Goal: Information Seeking & Learning: Learn about a topic

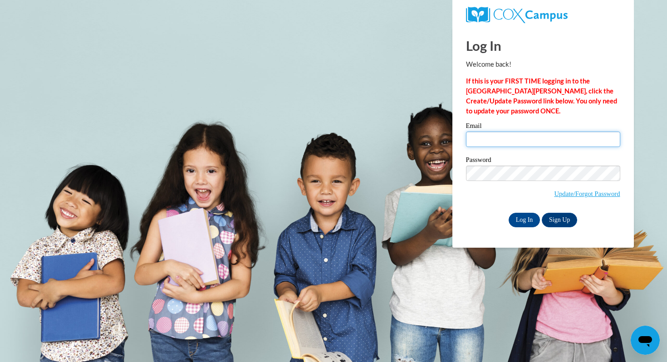
click at [485, 145] on input "Email" at bounding box center [543, 139] width 154 height 15
type input "jduckmann@mtsd.k12.wi.us"
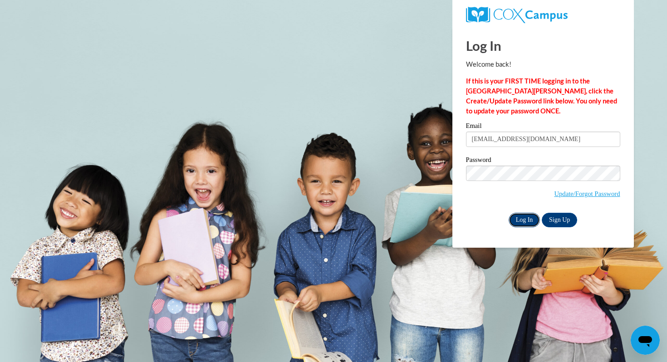
click at [525, 222] on input "Log In" at bounding box center [525, 220] width 32 height 15
click at [517, 222] on input "Log In" at bounding box center [525, 220] width 32 height 15
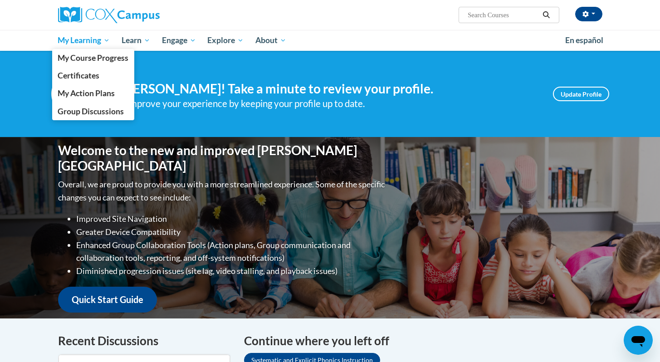
click at [93, 39] on span "My Learning" at bounding box center [84, 40] width 52 height 11
click at [98, 59] on span "My Course Progress" at bounding box center [93, 58] width 71 height 10
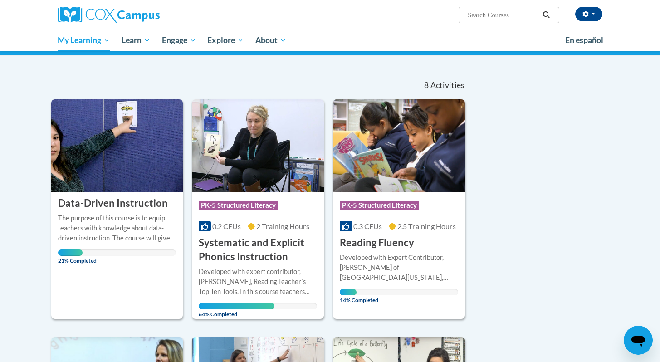
scroll to position [69, 0]
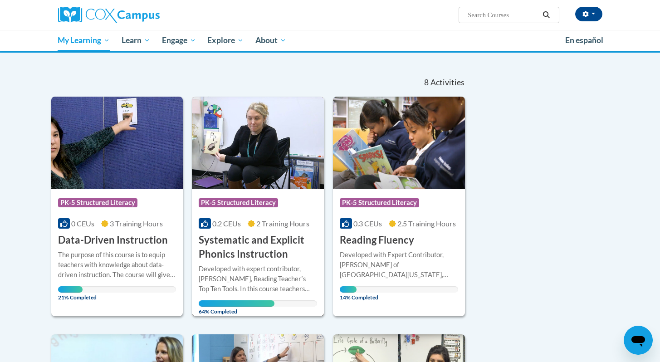
click at [247, 245] on h3 "Systematic and Explicit Phonics Instruction" at bounding box center [258, 247] width 118 height 28
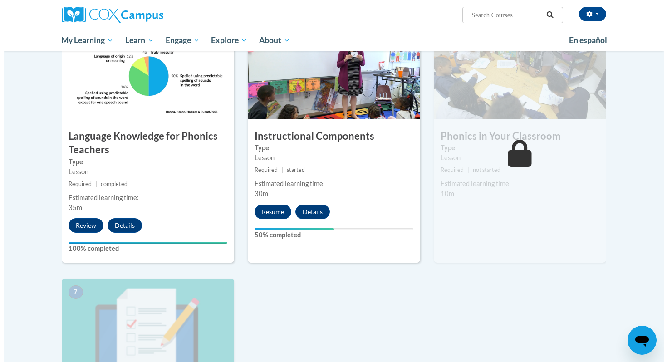
scroll to position [461, 0]
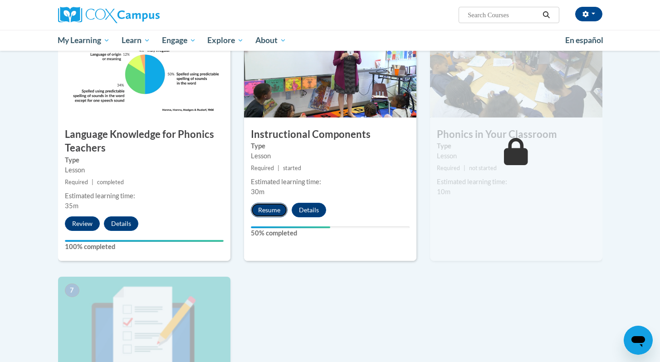
click at [269, 212] on button "Resume" at bounding box center [269, 210] width 37 height 15
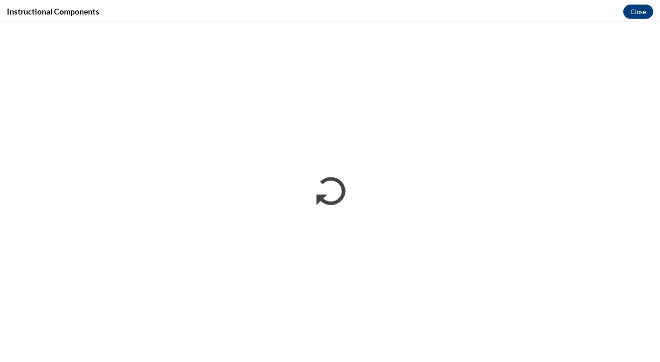
scroll to position [0, 0]
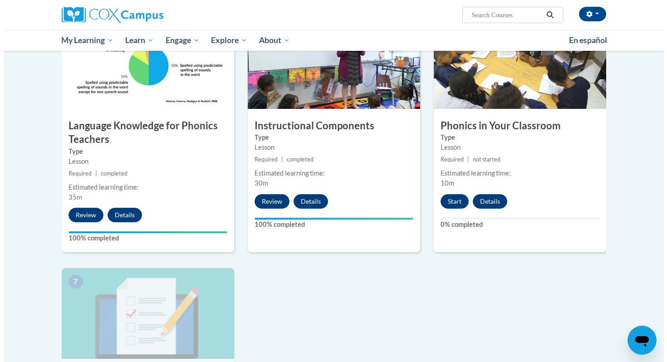
scroll to position [470, 0]
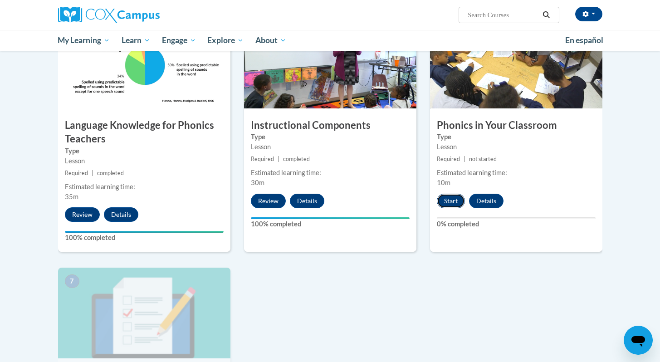
click at [443, 196] on button "Start" at bounding box center [451, 201] width 28 height 15
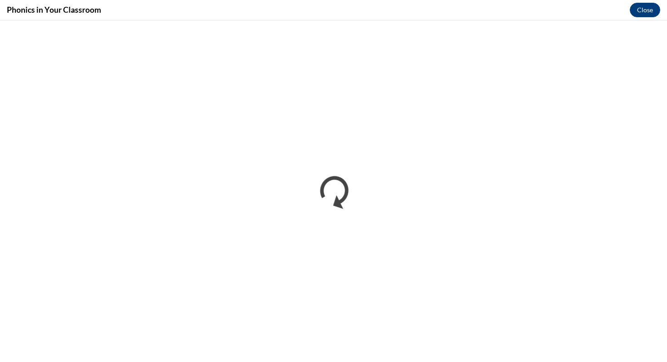
scroll to position [0, 0]
click at [648, 8] on button "Close" at bounding box center [645, 10] width 30 height 15
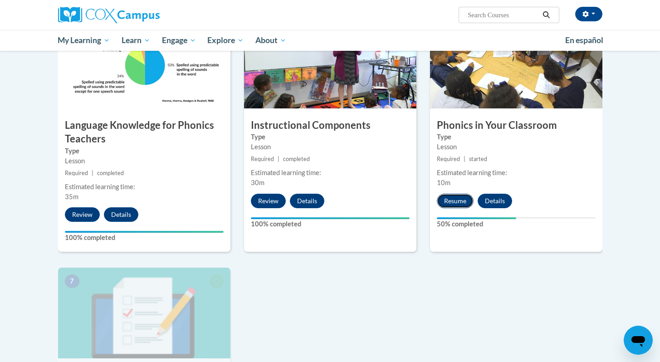
click at [456, 198] on button "Resume" at bounding box center [455, 201] width 37 height 15
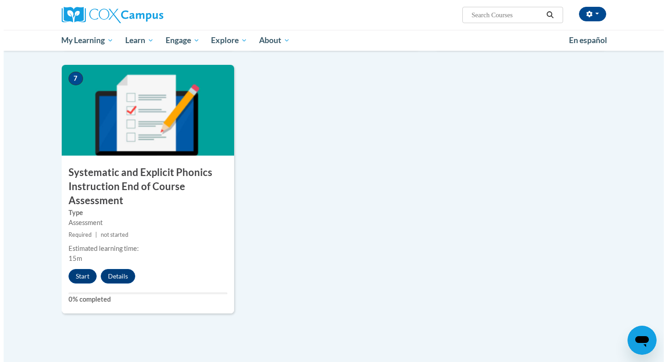
scroll to position [692, 0]
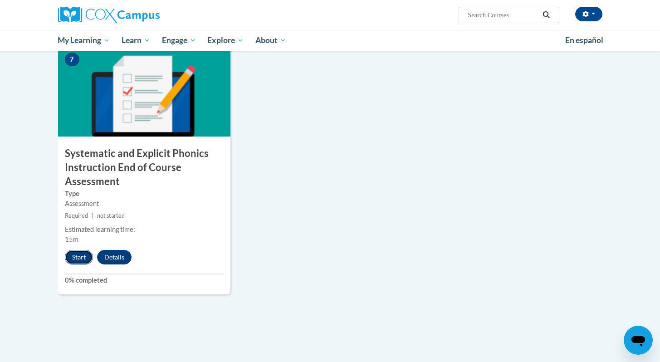
click at [72, 260] on button "Start" at bounding box center [79, 257] width 28 height 15
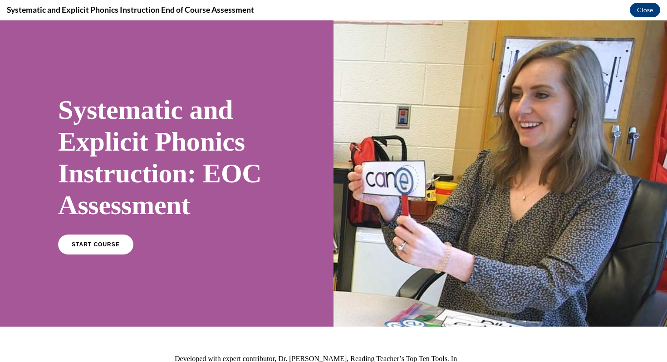
scroll to position [0, 0]
click at [98, 249] on link "START COURSE" at bounding box center [95, 244] width 79 height 21
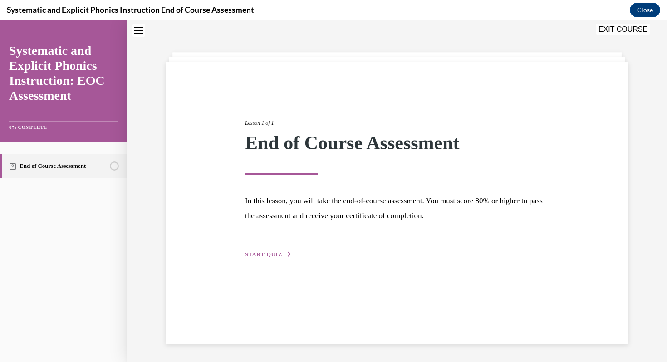
scroll to position [29, 0]
click at [270, 257] on button "START QUIZ" at bounding box center [268, 254] width 47 height 8
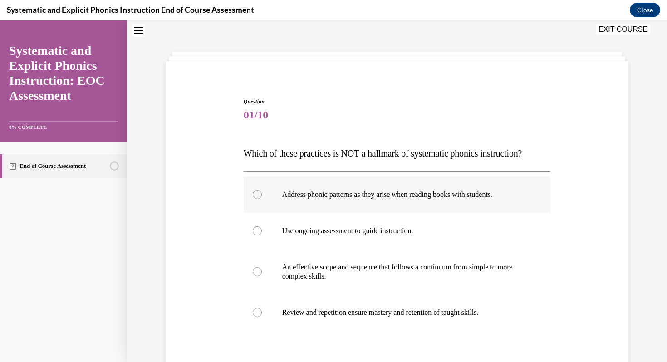
click at [254, 200] on div at bounding box center [397, 195] width 307 height 36
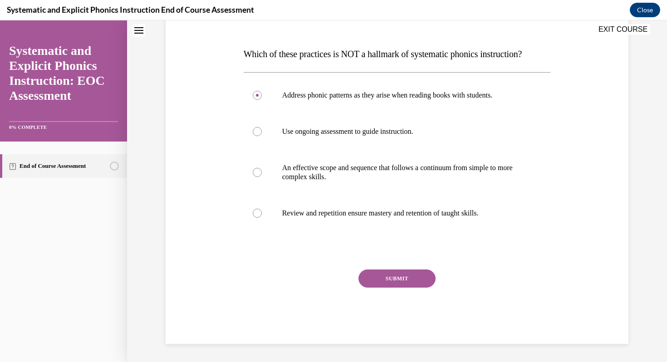
click at [382, 277] on button "SUBMIT" at bounding box center [396, 279] width 77 height 18
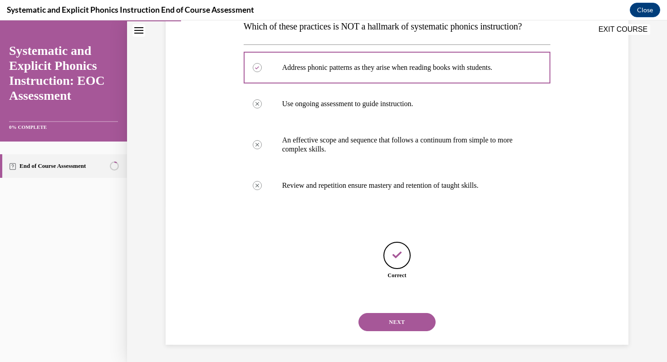
scroll to position [157, 0]
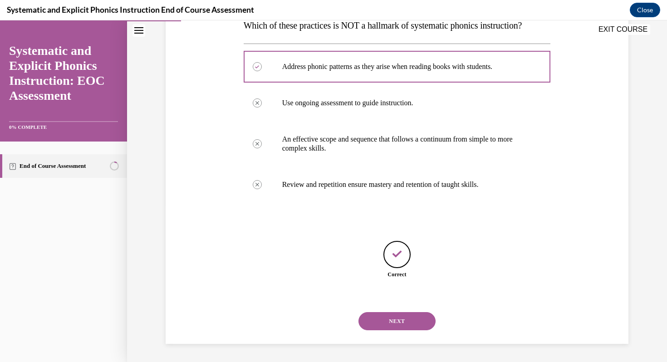
click at [386, 321] on button "NEXT" at bounding box center [396, 321] width 77 height 18
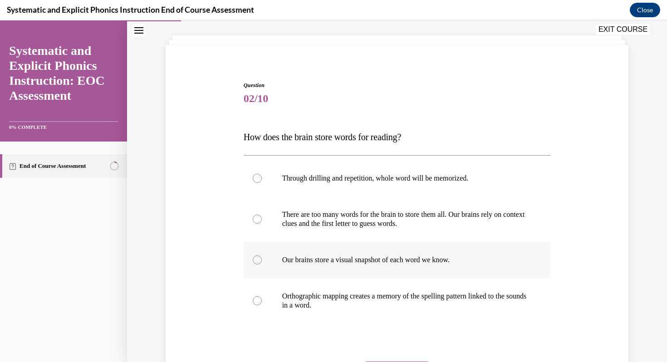
scroll to position [49, 0]
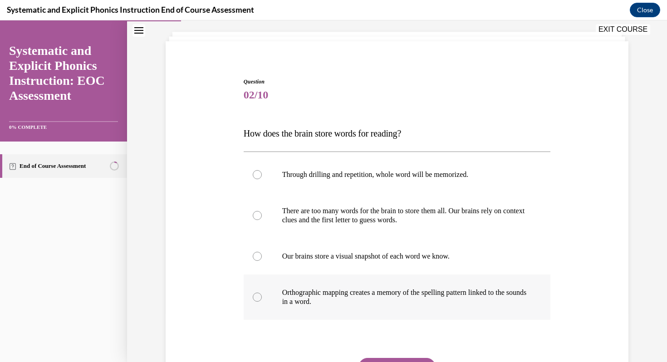
click at [289, 291] on p "Orthographic mapping creates a memory of the spelling pattern linked to the sou…" at bounding box center [405, 297] width 246 height 18
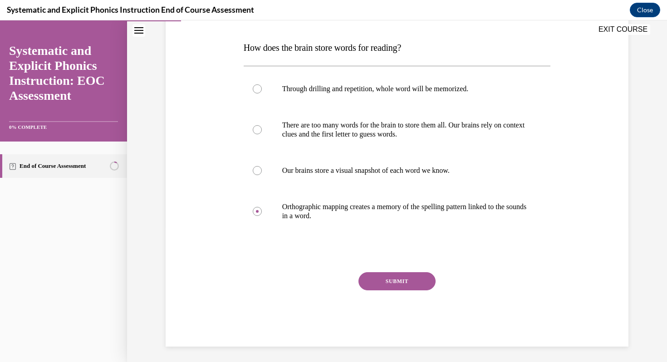
click at [382, 286] on button "SUBMIT" at bounding box center [396, 281] width 77 height 18
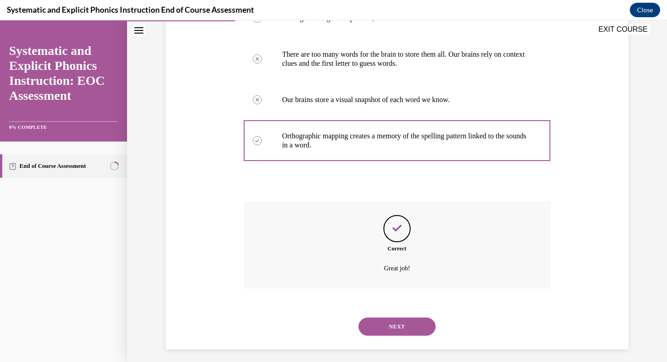
scroll to position [211, 0]
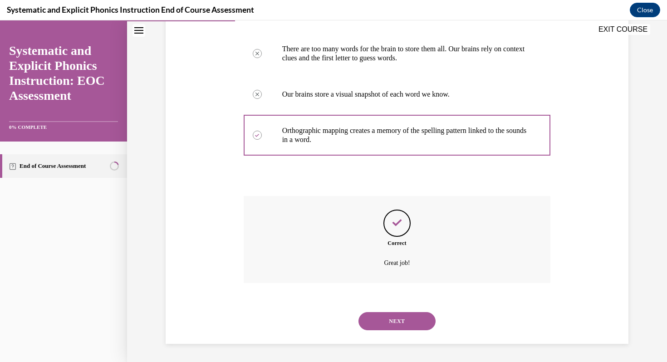
click at [395, 325] on button "NEXT" at bounding box center [396, 321] width 77 height 18
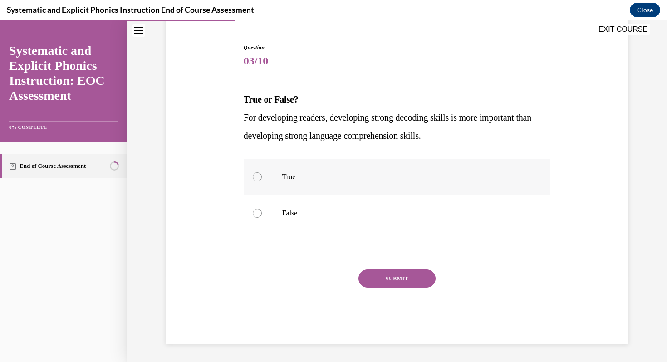
click at [253, 179] on div at bounding box center [257, 176] width 9 height 9
click at [394, 275] on button "SUBMIT" at bounding box center [396, 279] width 77 height 18
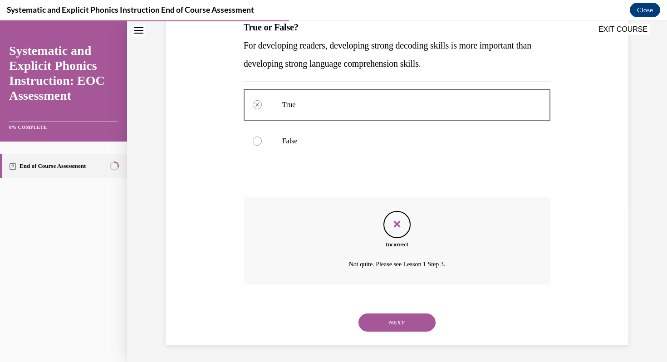
scroll to position [156, 0]
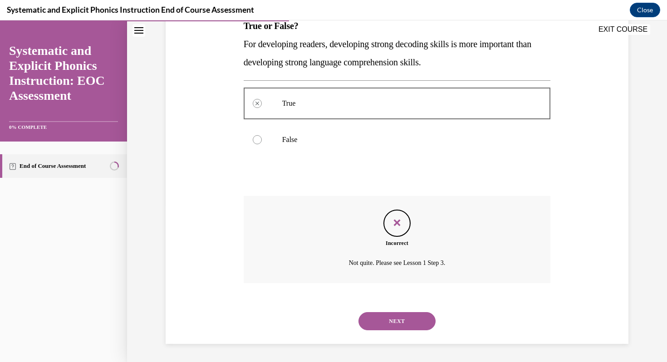
click at [387, 318] on button "NEXT" at bounding box center [396, 321] width 77 height 18
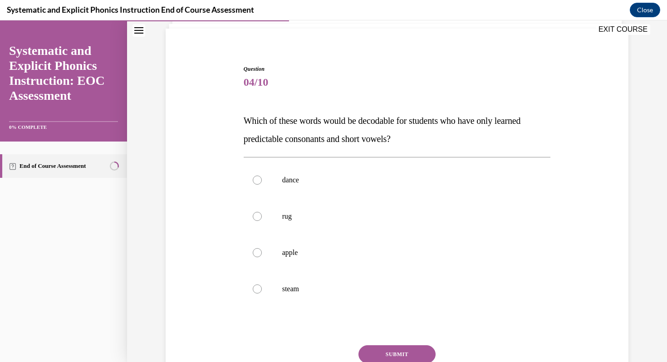
scroll to position [62, 0]
click at [268, 216] on div at bounding box center [397, 216] width 307 height 36
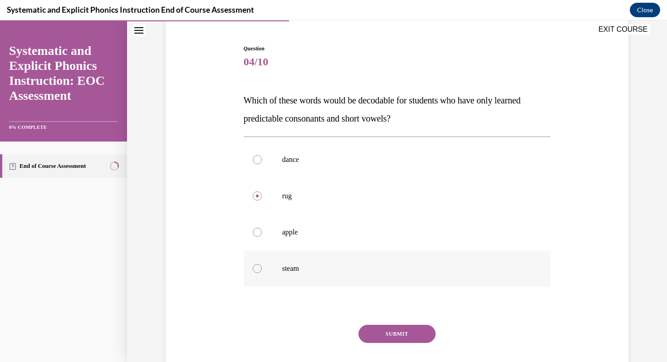
scroll to position [87, 0]
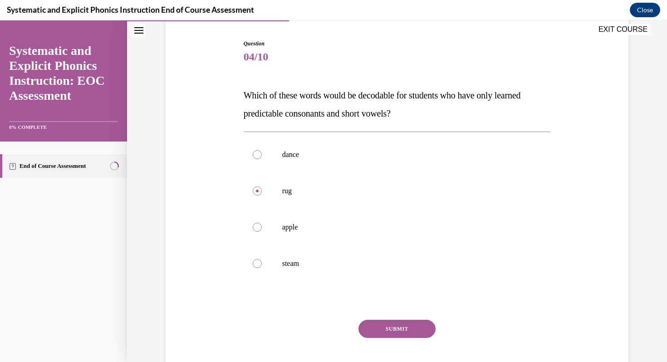
click at [388, 329] on button "SUBMIT" at bounding box center [396, 329] width 77 height 18
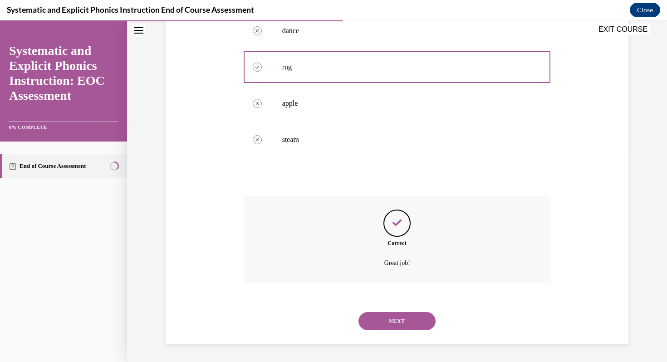
click at [392, 319] on button "NEXT" at bounding box center [396, 321] width 77 height 18
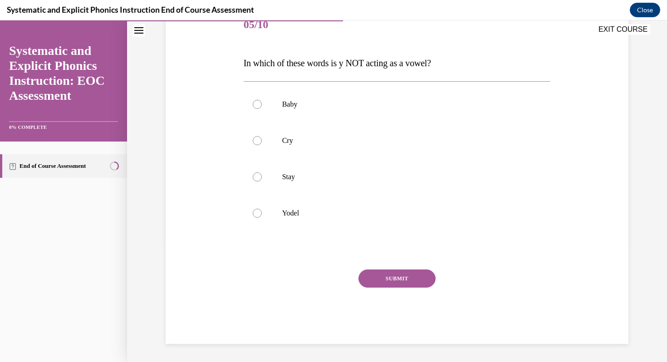
scroll to position [101, 0]
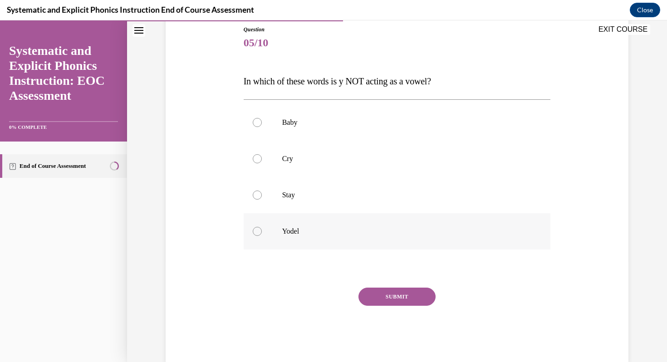
click at [258, 231] on div at bounding box center [257, 231] width 9 height 9
click at [408, 300] on button "SUBMIT" at bounding box center [396, 297] width 77 height 18
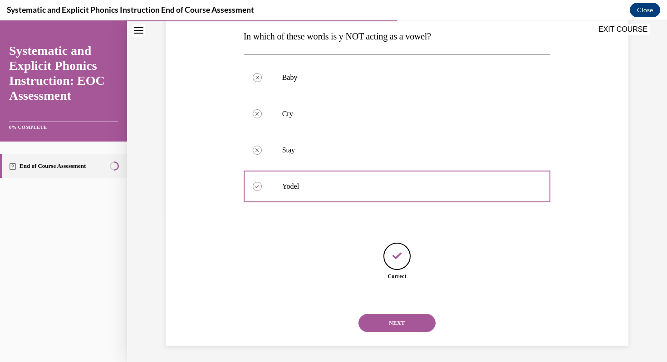
scroll to position [147, 0]
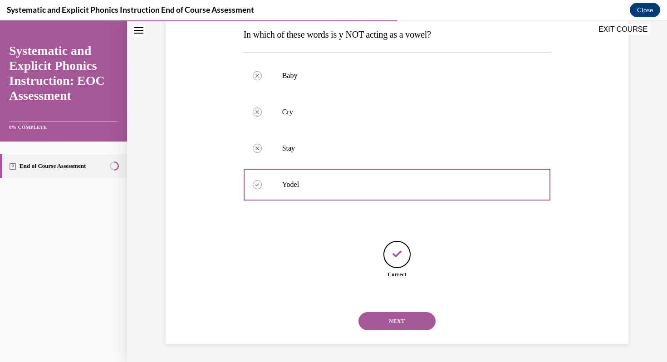
click at [390, 313] on button "NEXT" at bounding box center [396, 321] width 77 height 18
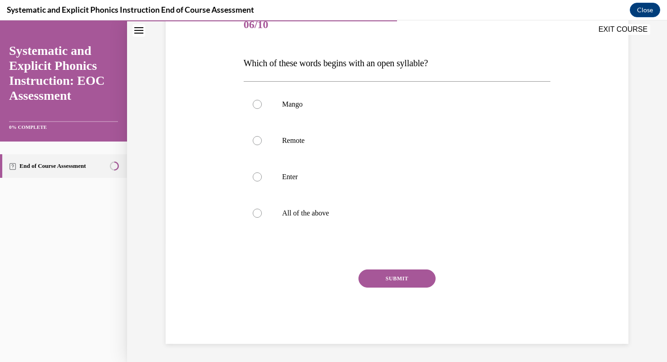
scroll to position [101, 0]
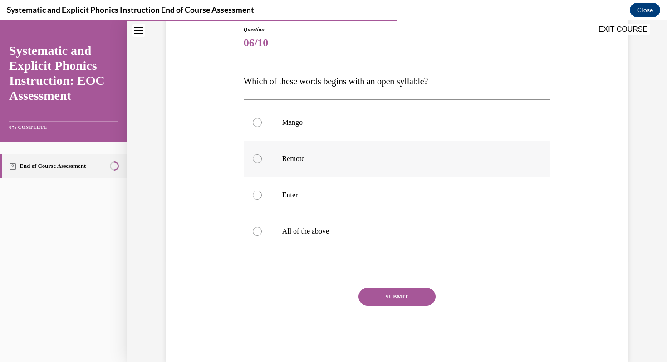
click at [255, 156] on div at bounding box center [257, 158] width 9 height 9
click at [381, 294] on button "SUBMIT" at bounding box center [396, 297] width 77 height 18
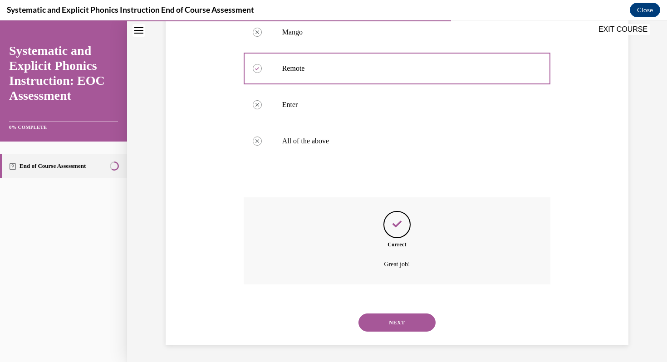
scroll to position [192, 0]
click at [392, 319] on button "NEXT" at bounding box center [396, 321] width 77 height 18
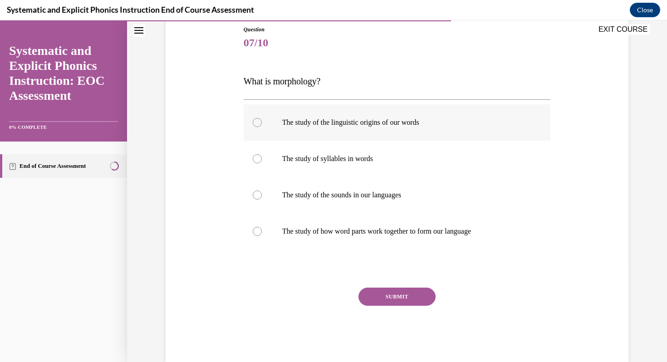
click at [256, 119] on div at bounding box center [257, 122] width 9 height 9
click at [393, 293] on button "SUBMIT" at bounding box center [396, 297] width 77 height 18
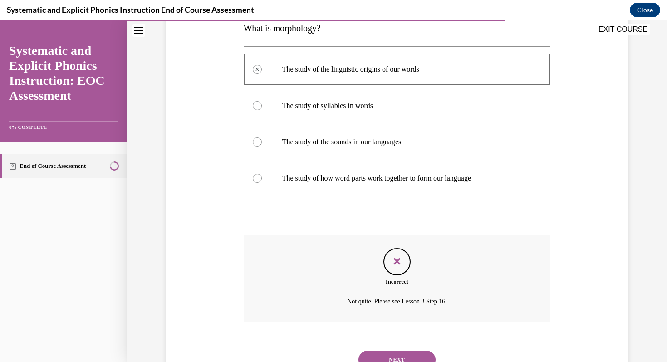
scroll to position [151, 0]
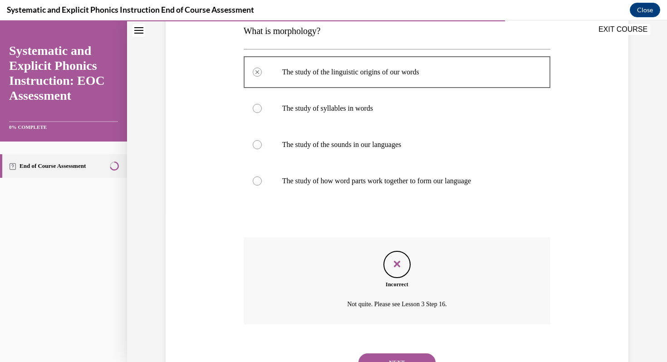
click at [386, 270] on div "Feedback" at bounding box center [396, 264] width 27 height 27
drag, startPoint x: 248, startPoint y: 104, endPoint x: 250, endPoint y: 112, distance: 7.5
click at [248, 104] on div at bounding box center [397, 108] width 307 height 36
click at [253, 110] on div at bounding box center [257, 108] width 9 height 9
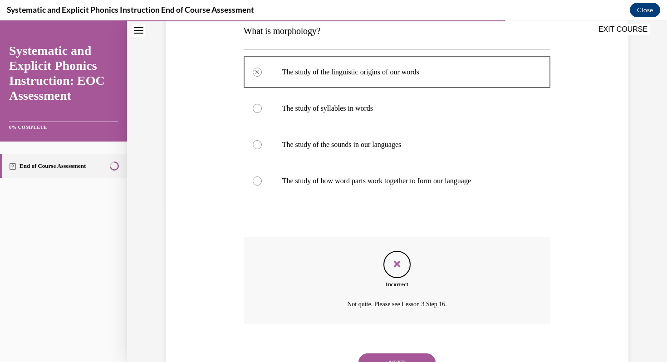
click at [253, 109] on div at bounding box center [257, 108] width 9 height 9
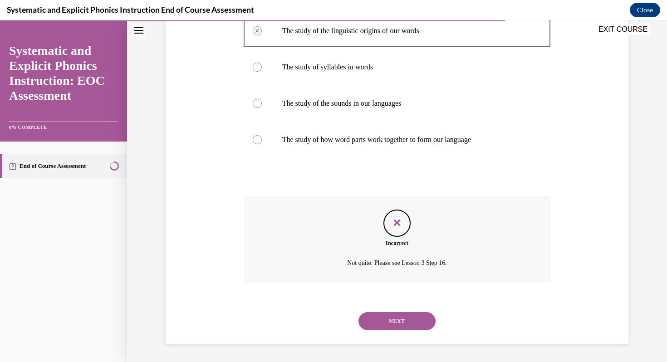
click at [397, 318] on button "NEXT" at bounding box center [396, 321] width 77 height 18
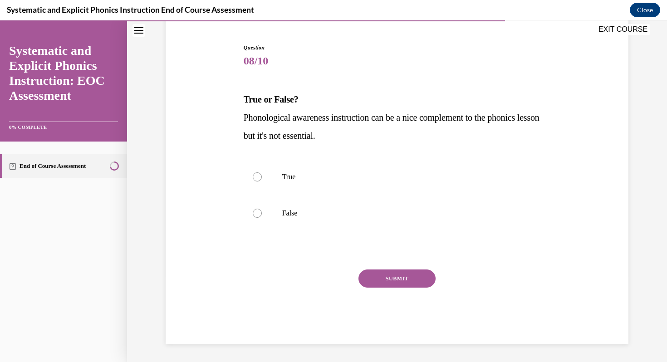
scroll to position [83, 0]
click at [254, 214] on div at bounding box center [257, 213] width 9 height 9
click at [381, 286] on button "SUBMIT" at bounding box center [396, 279] width 77 height 18
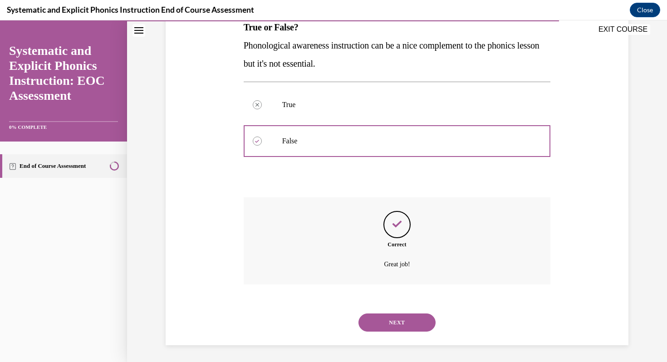
scroll to position [156, 0]
click at [390, 316] on button "NEXT" at bounding box center [396, 321] width 77 height 18
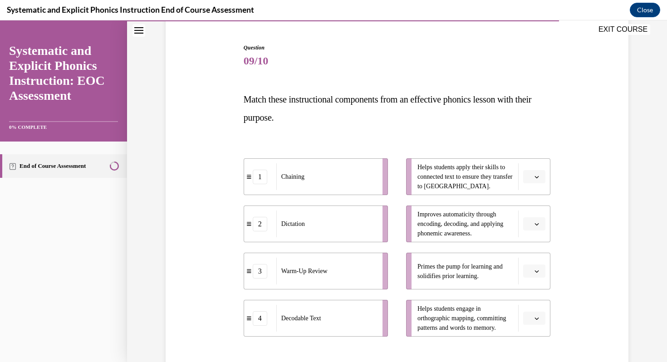
scroll to position [139, 0]
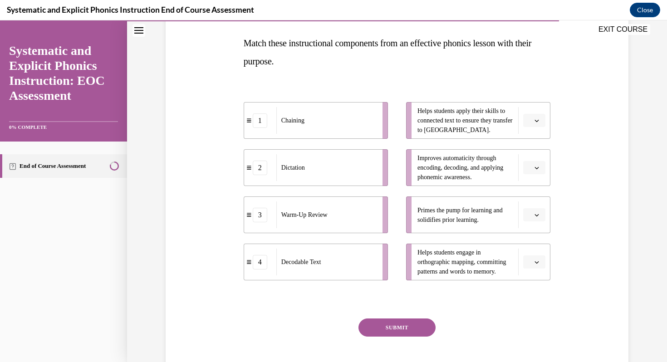
click at [535, 216] on icon "button" at bounding box center [537, 215] width 5 height 5
click at [526, 286] on span "3" at bounding box center [527, 289] width 3 height 7
click at [535, 128] on li "Helps students apply their skills to connected text to ensure they transfer to …" at bounding box center [478, 120] width 144 height 37
click at [535, 121] on icon "button" at bounding box center [537, 121] width 4 height 2
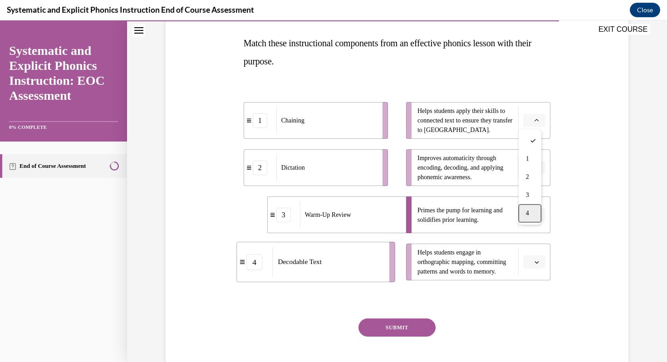
click at [533, 209] on div "4" at bounding box center [530, 213] width 23 height 18
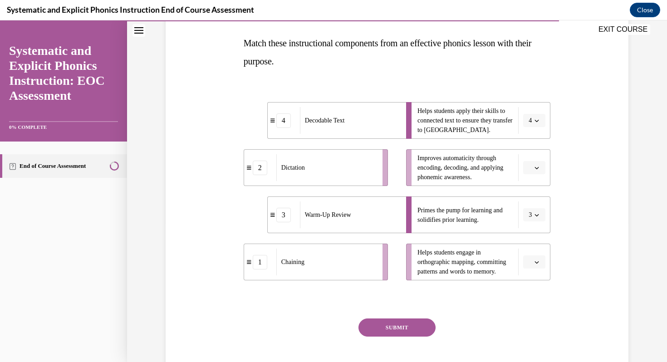
click at [534, 257] on button "button" at bounding box center [534, 262] width 22 height 14
click at [532, 191] on div "1" at bounding box center [530, 187] width 23 height 18
click at [530, 172] on button "button" at bounding box center [534, 168] width 22 height 14
click at [531, 221] on div "2" at bounding box center [530, 224] width 23 height 18
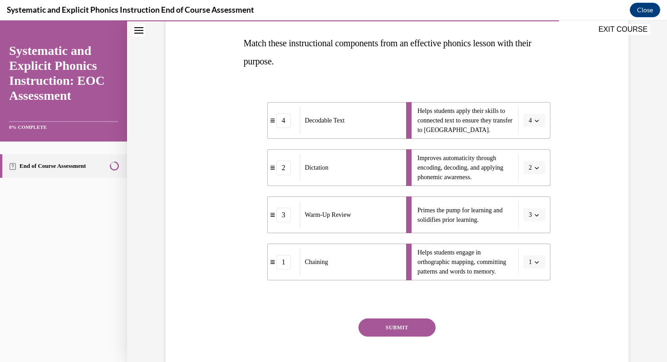
click at [419, 319] on button "SUBMIT" at bounding box center [396, 328] width 77 height 18
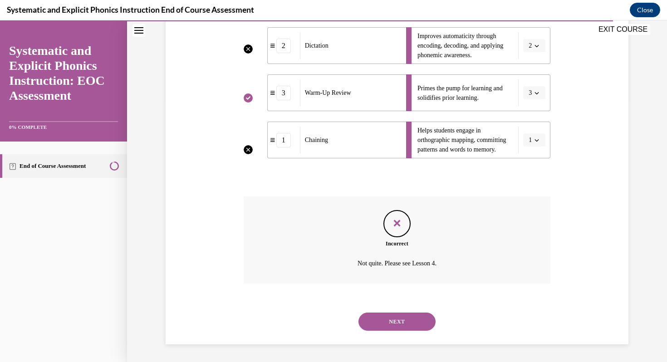
scroll to position [261, 0]
click at [398, 320] on button "NEXT" at bounding box center [396, 321] width 77 height 18
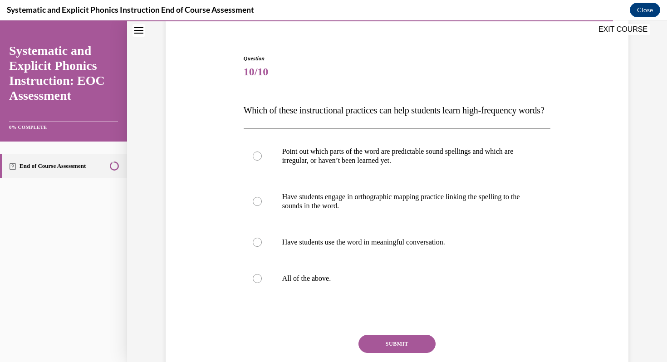
scroll to position [62, 0]
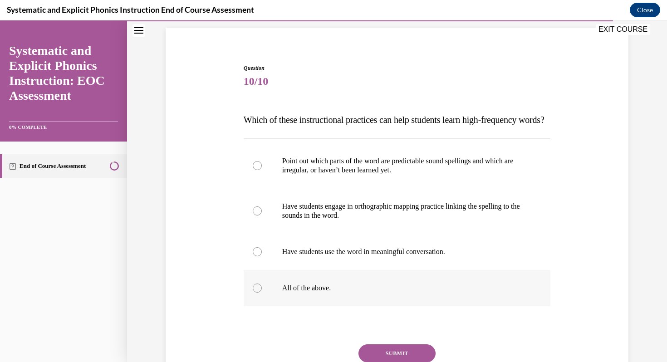
click at [368, 299] on div at bounding box center [397, 288] width 307 height 36
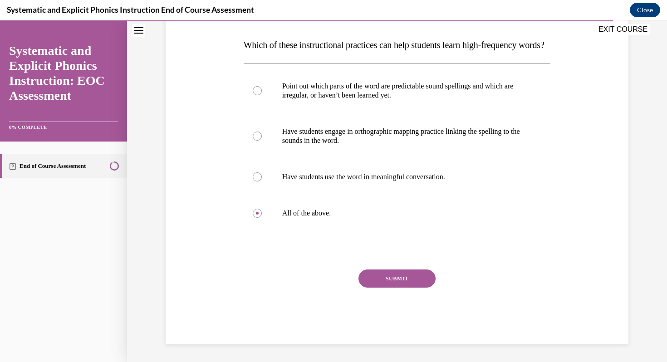
click at [381, 276] on button "SUBMIT" at bounding box center [396, 279] width 77 height 18
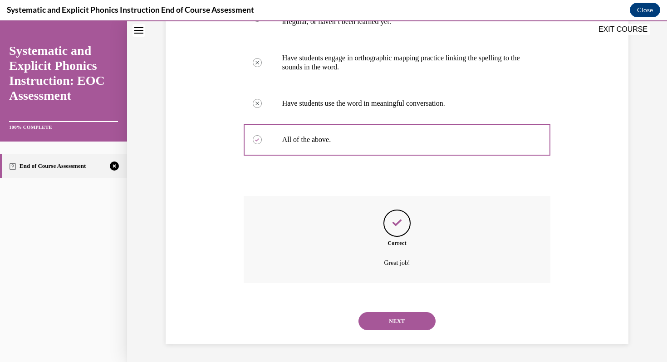
scroll to position [229, 0]
click at [407, 315] on button "NEXT" at bounding box center [396, 321] width 77 height 18
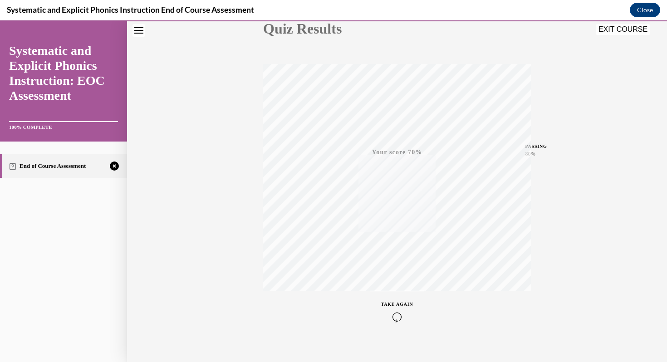
scroll to position [123, 0]
click at [397, 303] on icon "button" at bounding box center [397, 307] width 32 height 10
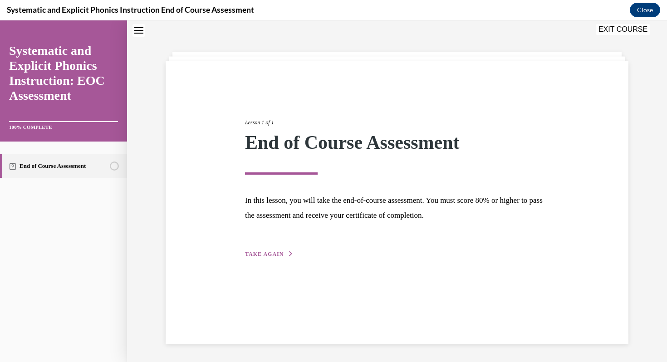
scroll to position [29, 0]
click at [275, 253] on span "TAKE AGAIN" at bounding box center [264, 254] width 39 height 6
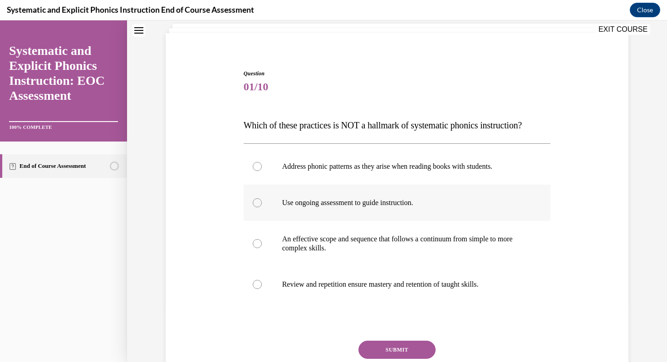
scroll to position [61, 0]
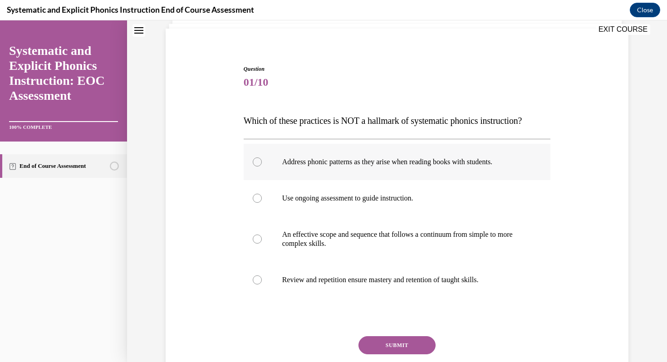
click at [252, 170] on div at bounding box center [397, 162] width 307 height 36
click at [382, 343] on button "SUBMIT" at bounding box center [396, 345] width 77 height 18
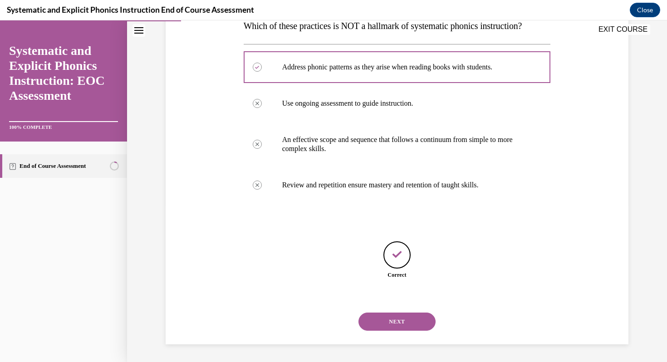
scroll to position [157, 0]
click at [401, 318] on button "NEXT" at bounding box center [396, 321] width 77 height 18
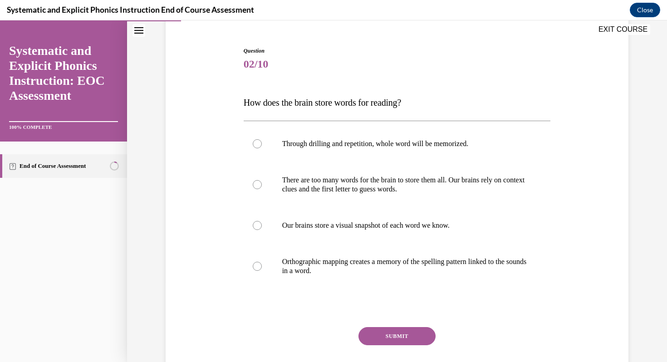
scroll to position [80, 0]
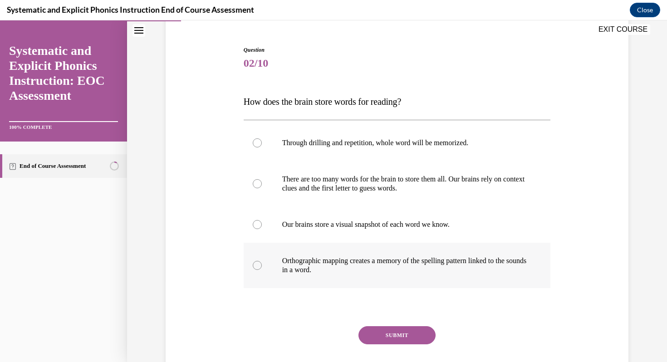
click at [309, 268] on p "Orthographic mapping creates a memory of the spelling pattern linked to the sou…" at bounding box center [405, 265] width 246 height 18
click at [392, 339] on button "SUBMIT" at bounding box center [396, 335] width 77 height 18
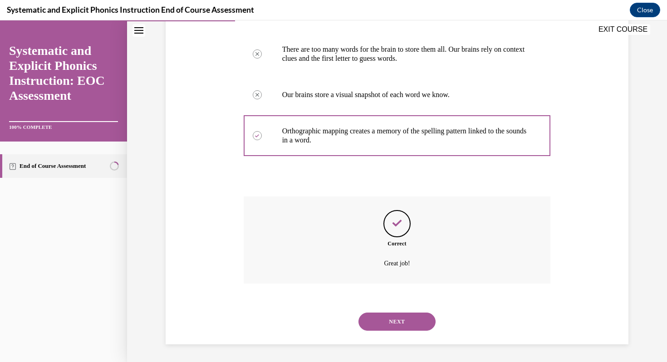
scroll to position [211, 0]
click at [387, 327] on button "NEXT" at bounding box center [396, 321] width 77 height 18
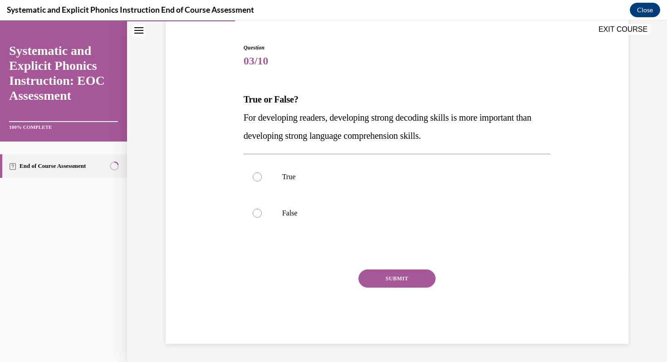
scroll to position [83, 0]
click at [253, 215] on div at bounding box center [257, 213] width 9 height 9
click at [385, 284] on button "SUBMIT" at bounding box center [396, 279] width 77 height 18
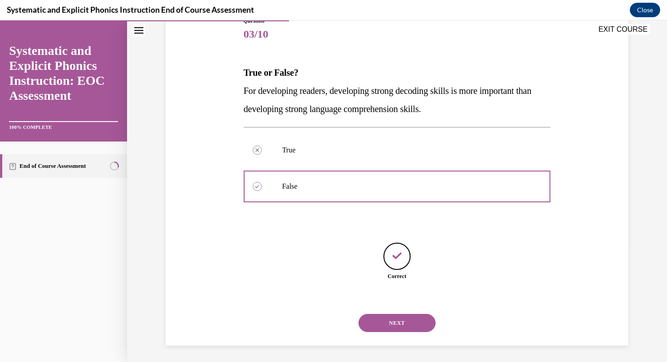
scroll to position [111, 0]
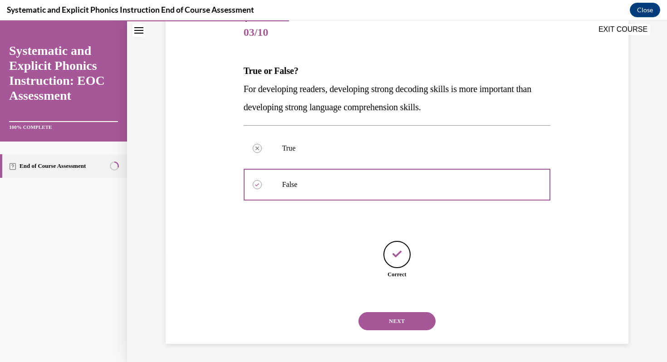
click at [379, 320] on button "NEXT" at bounding box center [396, 321] width 77 height 18
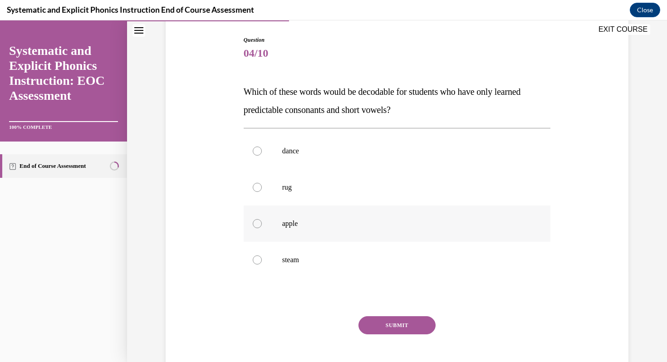
scroll to position [92, 0]
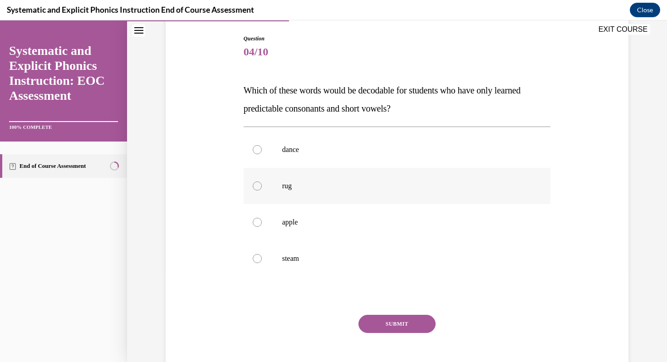
click at [257, 189] on div at bounding box center [257, 185] width 9 height 9
click at [375, 323] on button "SUBMIT" at bounding box center [396, 324] width 77 height 18
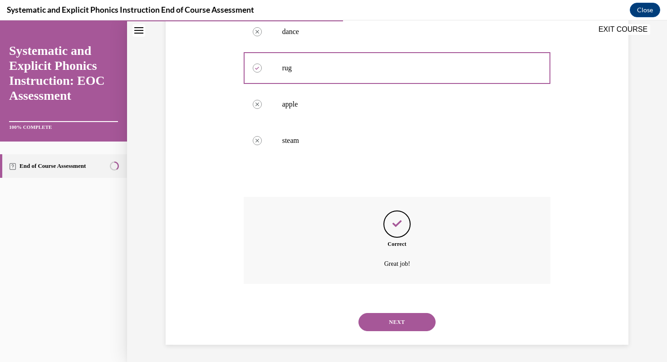
scroll to position [211, 0]
click at [375, 322] on button "NEXT" at bounding box center [396, 321] width 77 height 18
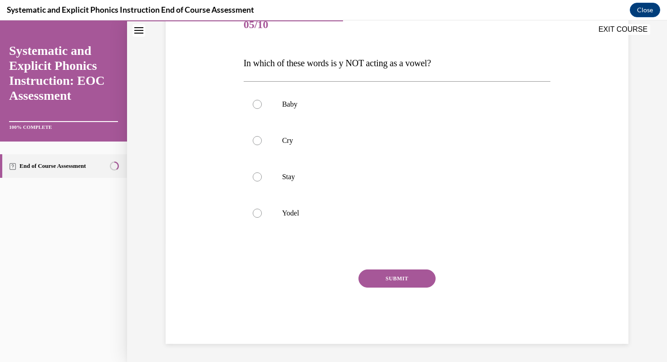
scroll to position [101, 0]
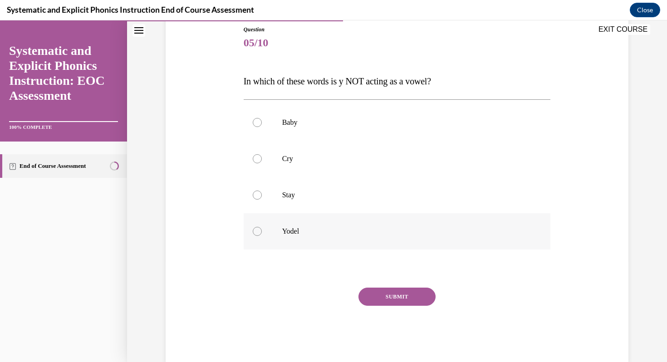
click at [261, 227] on div at bounding box center [397, 231] width 307 height 36
click at [378, 297] on button "SUBMIT" at bounding box center [396, 297] width 77 height 18
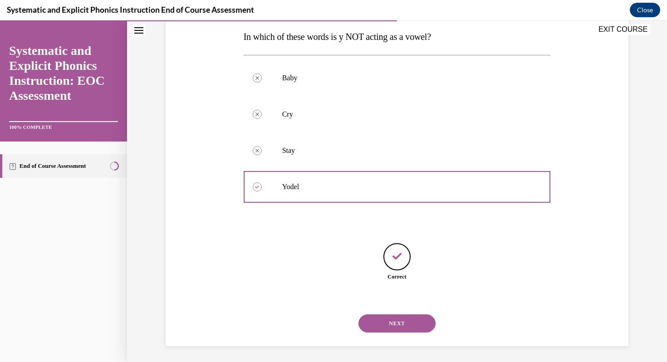
scroll to position [147, 0]
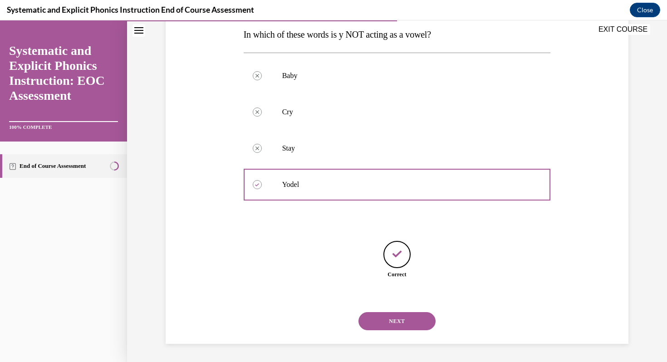
click at [401, 324] on button "NEXT" at bounding box center [396, 321] width 77 height 18
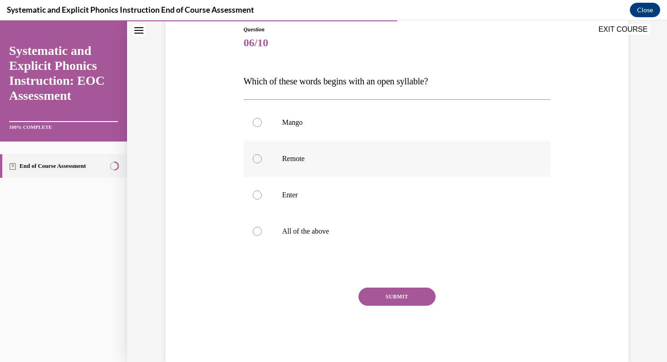
click at [258, 156] on div at bounding box center [397, 159] width 307 height 36
click at [389, 290] on button "SUBMIT" at bounding box center [396, 297] width 77 height 18
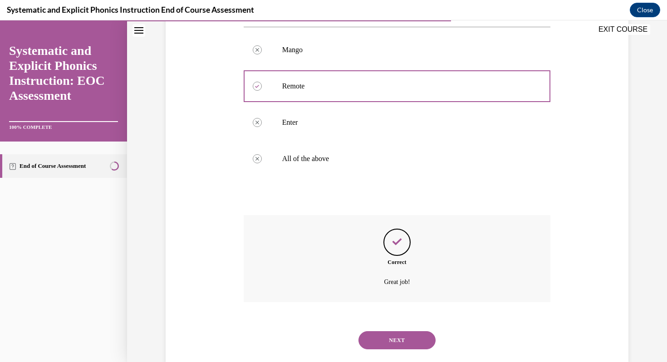
scroll to position [192, 0]
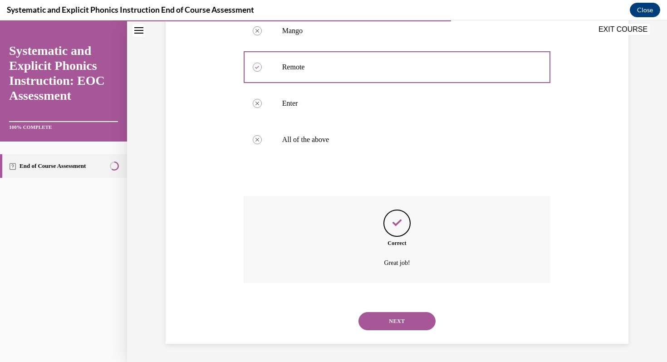
click at [386, 324] on button "NEXT" at bounding box center [396, 321] width 77 height 18
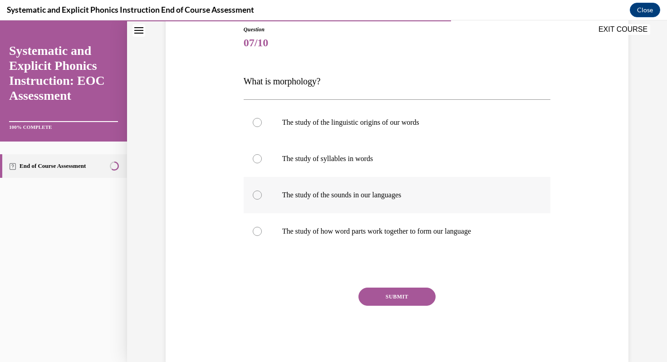
click at [256, 193] on div at bounding box center [257, 195] width 9 height 9
click at [255, 236] on div at bounding box center [397, 231] width 307 height 36
click at [394, 298] on button "SUBMIT" at bounding box center [396, 297] width 77 height 18
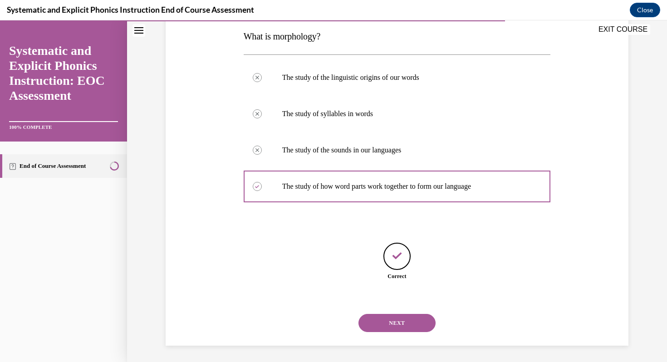
scroll to position [147, 0]
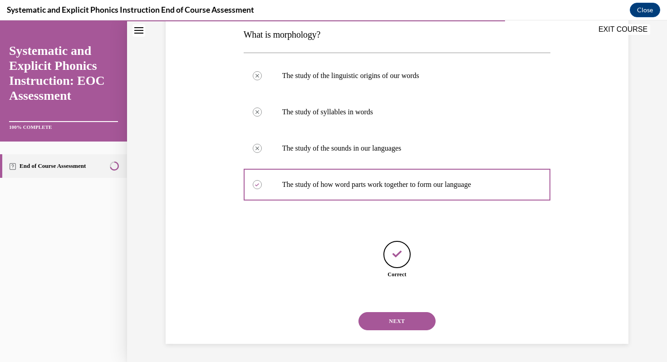
click at [399, 326] on button "NEXT" at bounding box center [396, 321] width 77 height 18
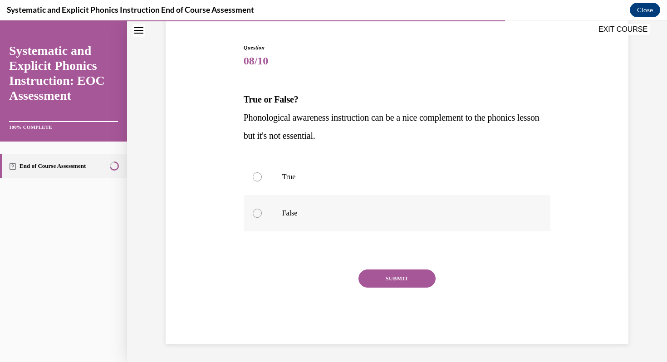
click at [258, 216] on div at bounding box center [397, 213] width 307 height 36
click at [373, 279] on button "SUBMIT" at bounding box center [396, 279] width 77 height 18
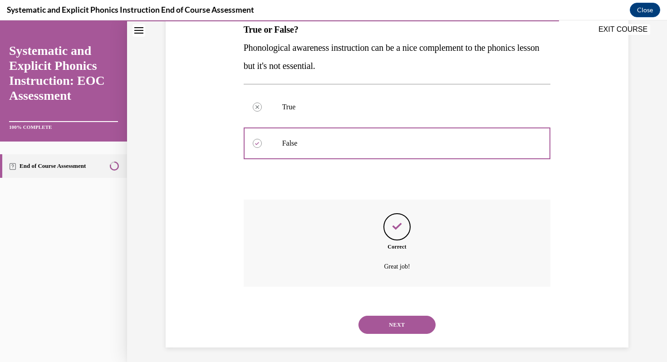
scroll to position [156, 0]
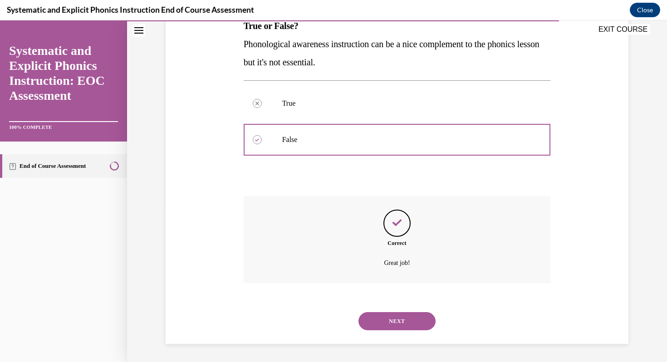
click at [395, 317] on button "NEXT" at bounding box center [396, 321] width 77 height 18
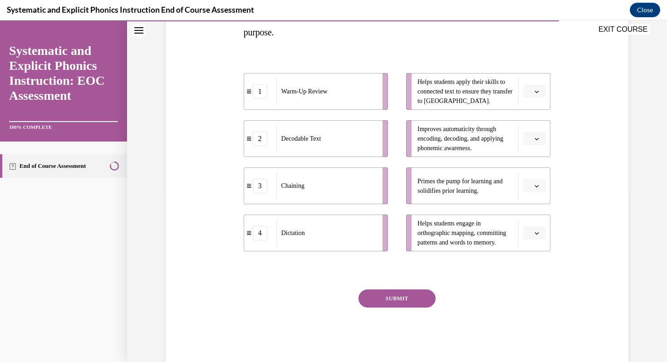
scroll to position [171, 0]
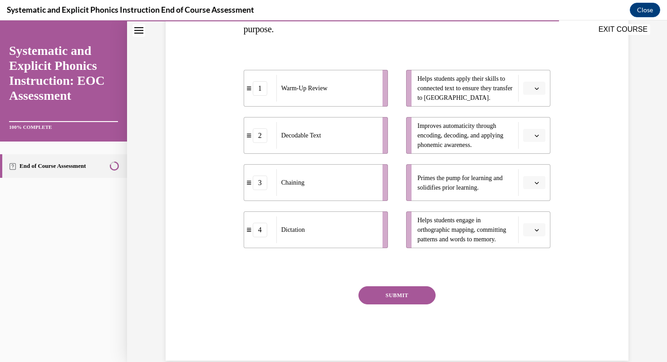
click at [524, 182] on button "button" at bounding box center [534, 183] width 22 height 14
click at [530, 222] on div "1" at bounding box center [530, 221] width 23 height 18
click at [539, 229] on button "button" at bounding box center [534, 230] width 22 height 14
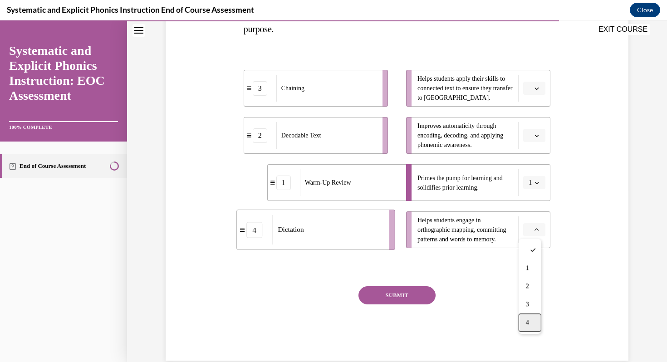
click at [526, 323] on span "4" at bounding box center [527, 322] width 3 height 7
click at [529, 137] on span "Please select an option" at bounding box center [530, 135] width 3 height 9
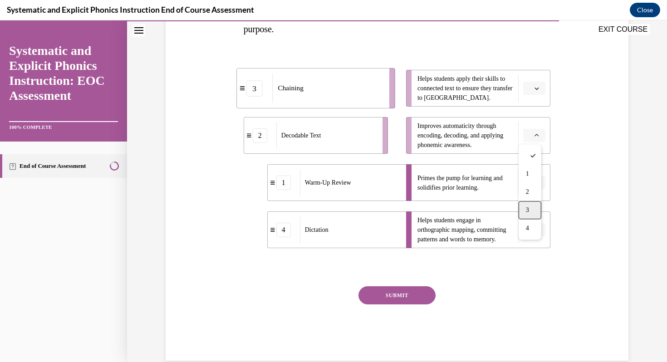
click at [531, 209] on div "3" at bounding box center [530, 210] width 23 height 18
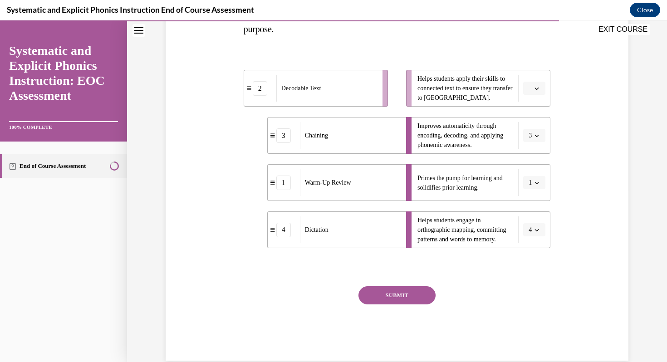
click at [530, 90] on button "button" at bounding box center [534, 89] width 22 height 14
click at [530, 140] on div "2" at bounding box center [530, 145] width 23 height 18
click at [391, 293] on button "SUBMIT" at bounding box center [396, 295] width 77 height 18
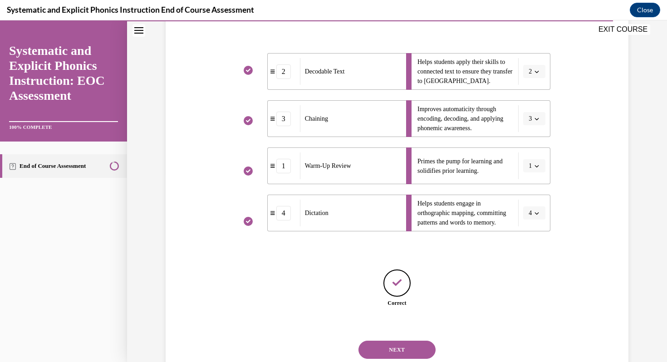
scroll to position [216, 0]
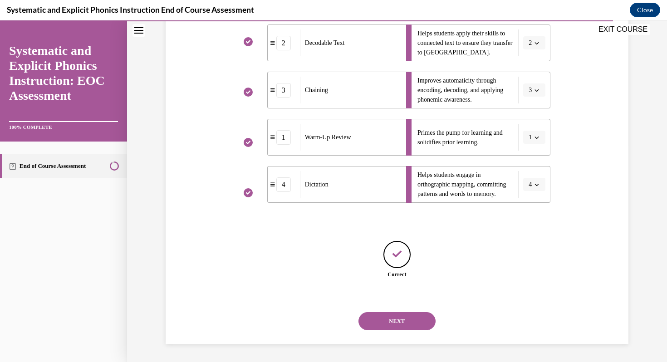
click at [398, 322] on button "NEXT" at bounding box center [396, 321] width 77 height 18
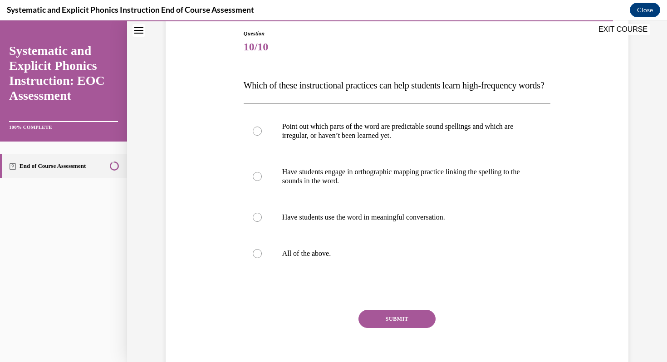
scroll to position [98, 0]
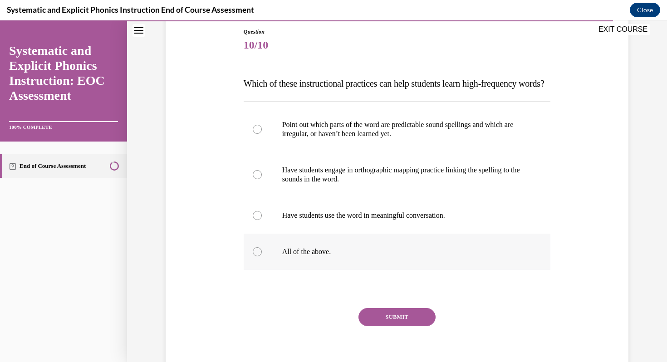
click at [260, 270] on div at bounding box center [397, 252] width 307 height 36
click at [373, 326] on button "SUBMIT" at bounding box center [396, 317] width 77 height 18
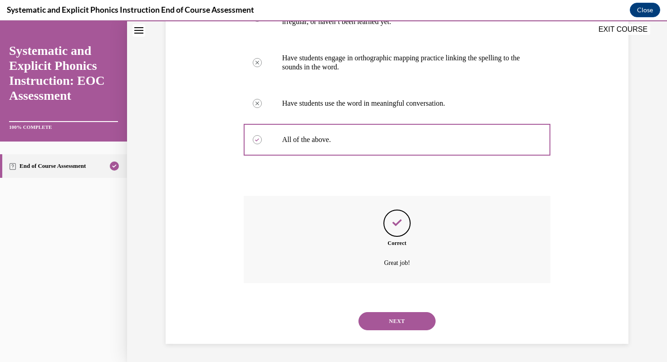
scroll to position [229, 0]
click at [399, 321] on button "NEXT" at bounding box center [396, 321] width 77 height 18
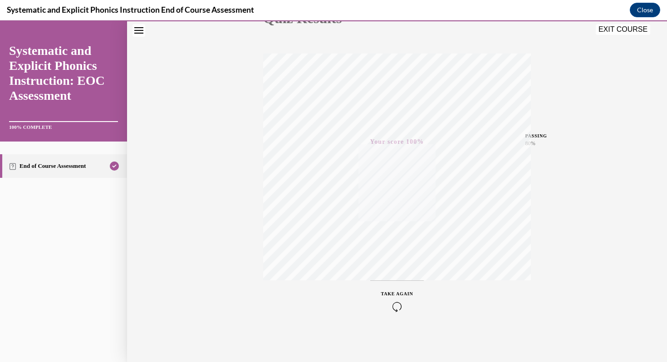
scroll to position [0, 0]
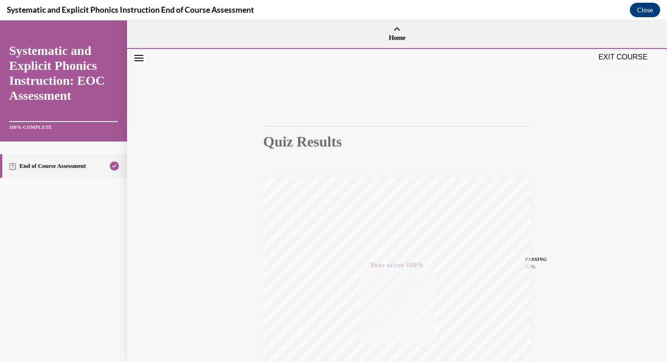
click at [614, 54] on button "EXIT COURSE" at bounding box center [623, 57] width 54 height 11
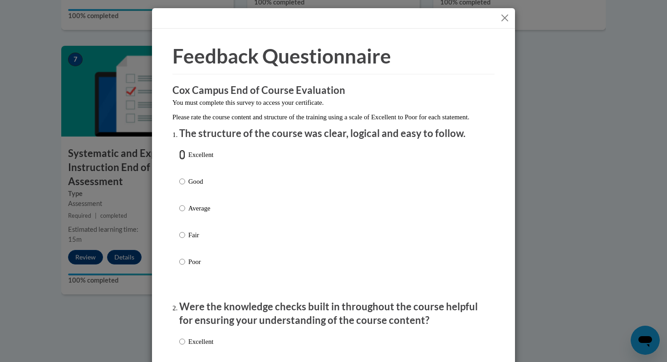
click at [181, 160] on input "Excellent" at bounding box center [182, 155] width 6 height 10
radio input "true"
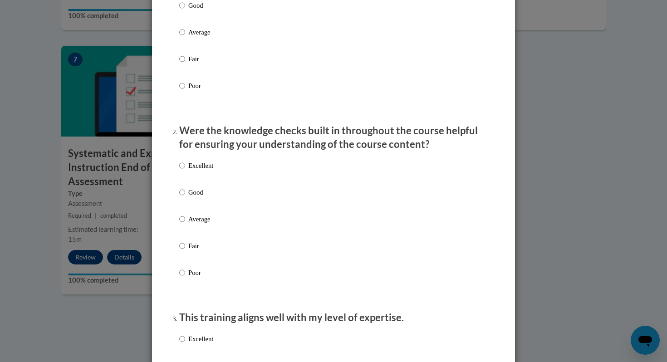
scroll to position [297, 0]
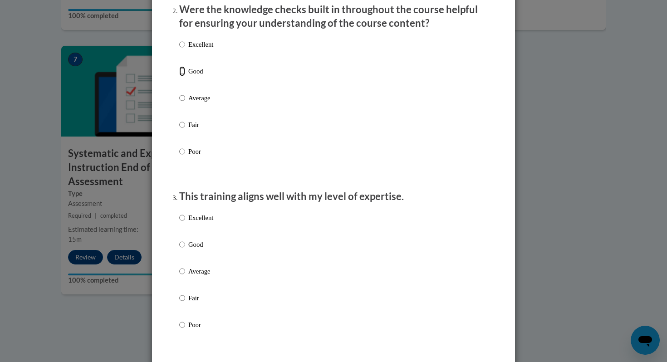
click at [179, 76] on input "Good" at bounding box center [182, 71] width 6 height 10
radio input "true"
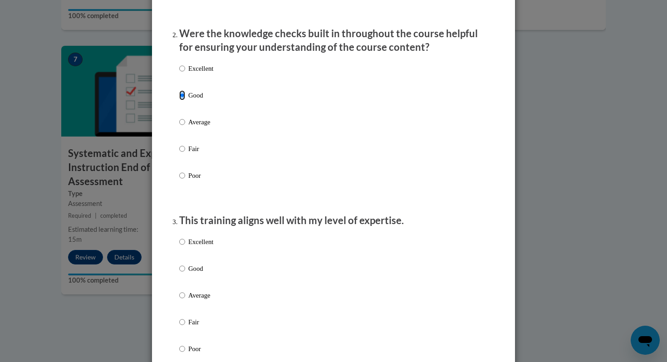
scroll to position [268, 0]
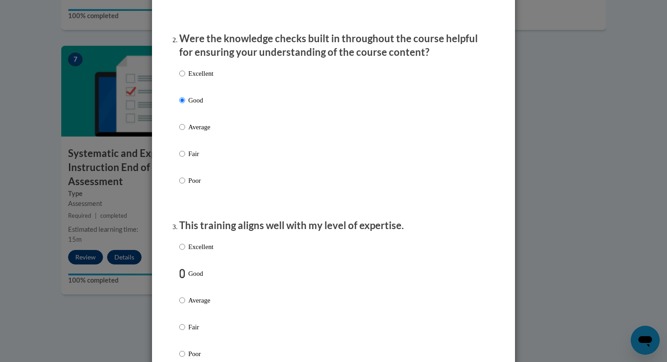
click at [179, 279] on input "Good" at bounding box center [182, 274] width 6 height 10
radio input "true"
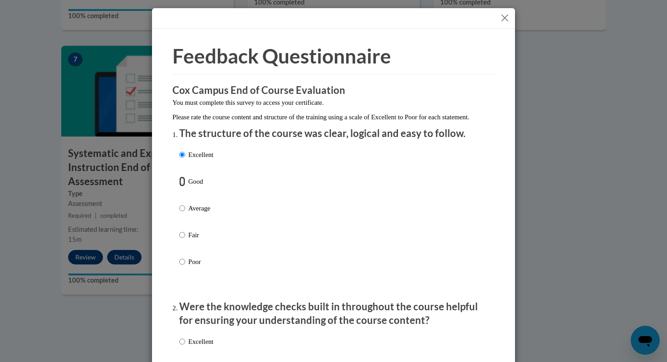
click at [181, 186] on input "Good" at bounding box center [182, 182] width 6 height 10
radio input "true"
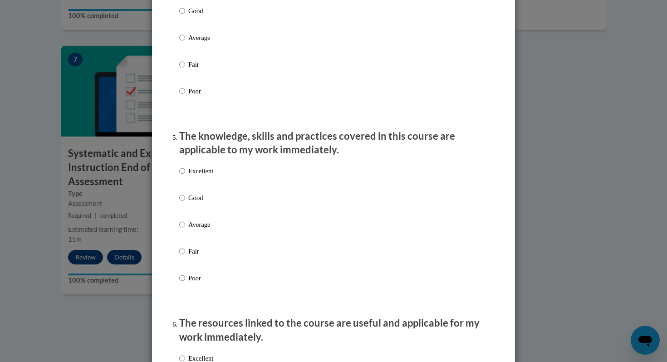
scroll to position [741, 0]
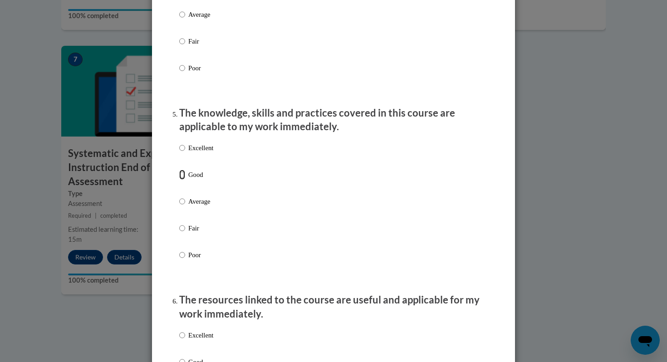
click at [179, 180] on input "Good" at bounding box center [182, 175] width 6 height 10
radio input "true"
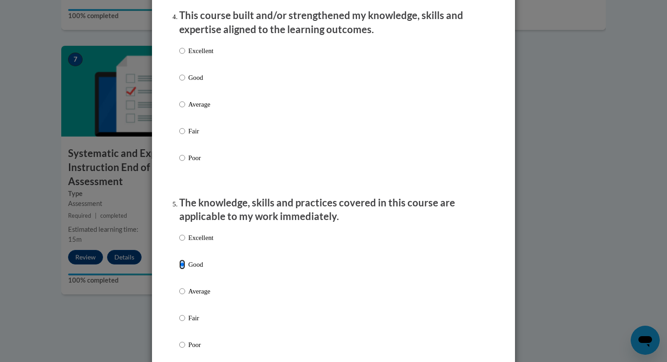
scroll to position [651, 0]
click at [179, 83] on input "Good" at bounding box center [182, 78] width 6 height 10
radio input "true"
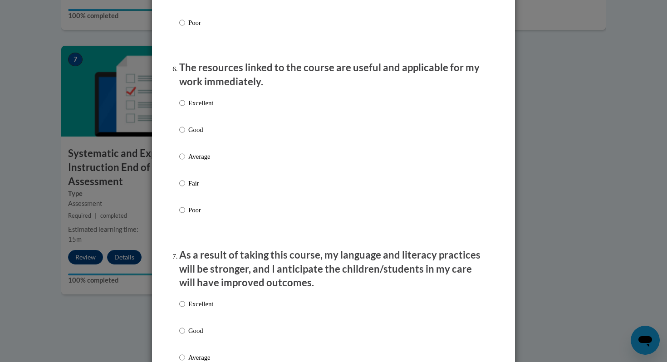
scroll to position [980, 0]
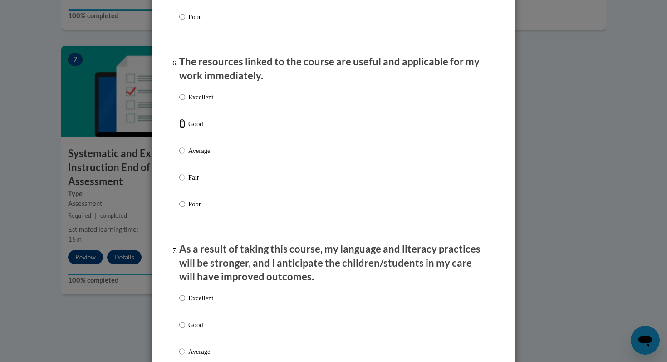
click at [179, 129] on input "Good" at bounding box center [182, 124] width 6 height 10
radio input "true"
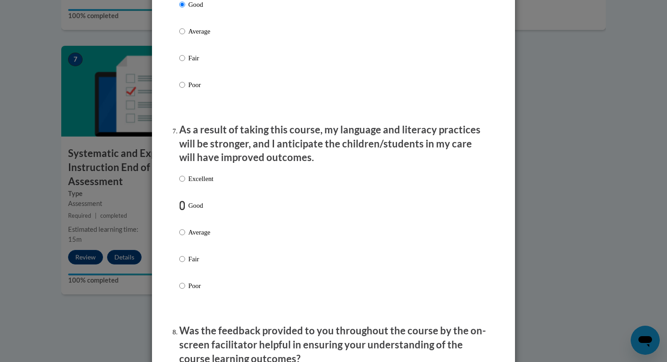
click at [181, 211] on input "Good" at bounding box center [182, 206] width 6 height 10
radio input "true"
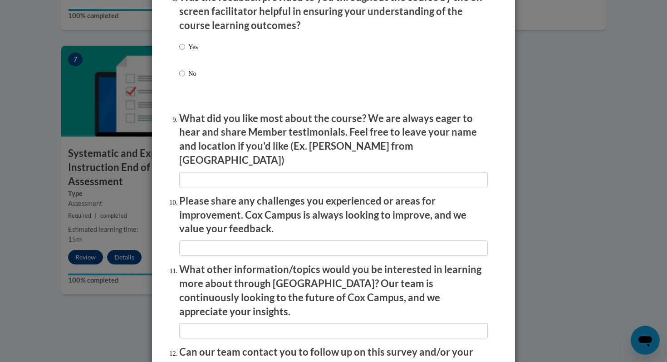
scroll to position [1377, 0]
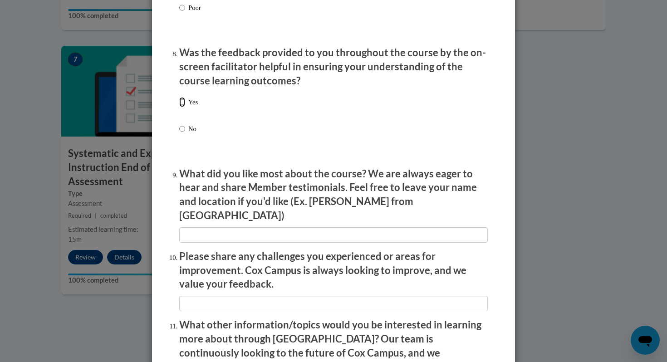
click at [181, 107] on input "Yes" at bounding box center [182, 102] width 6 height 10
radio input "true"
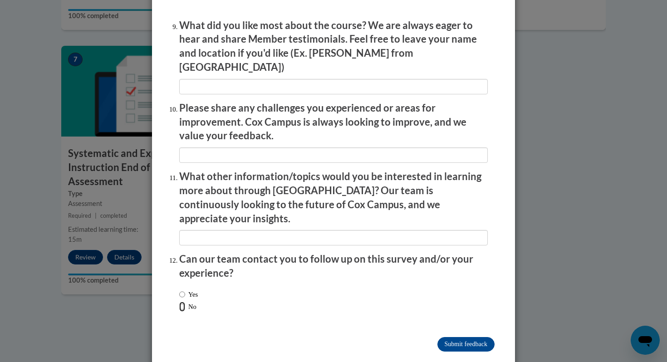
click at [179, 302] on input "No" at bounding box center [182, 307] width 6 height 10
radio input "true"
click at [456, 337] on input "Submit feedback" at bounding box center [465, 344] width 57 height 15
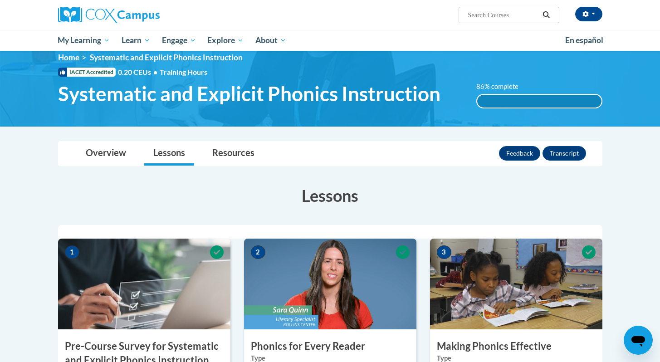
scroll to position [0, 0]
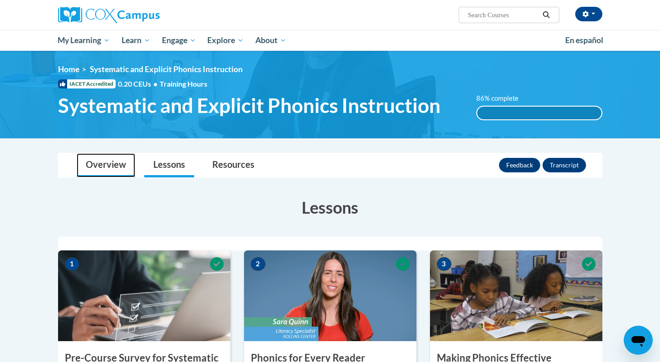
click at [110, 161] on link "Overview" at bounding box center [106, 165] width 59 height 24
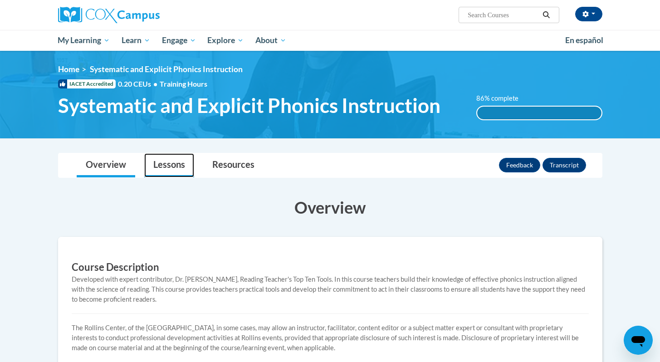
click at [182, 165] on link "Lessons" at bounding box center [169, 165] width 50 height 24
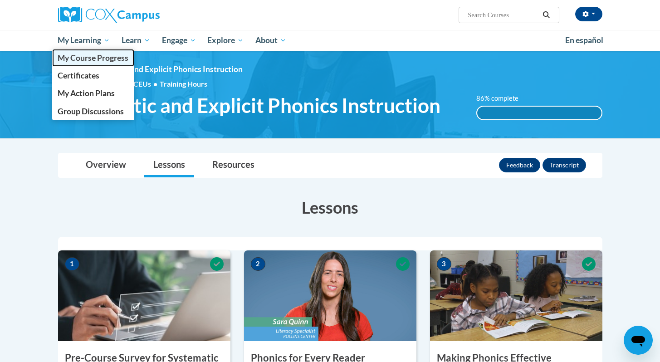
click at [99, 54] on span "My Course Progress" at bounding box center [93, 58] width 71 height 10
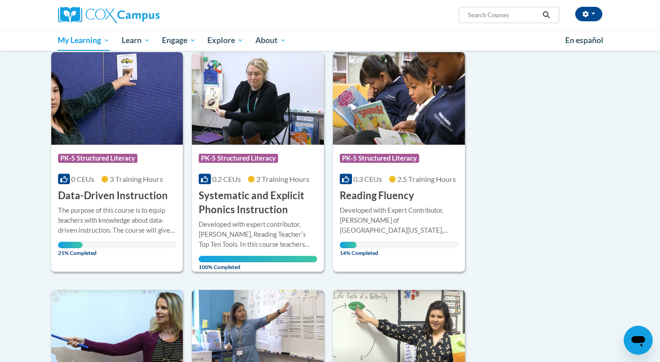
scroll to position [95, 0]
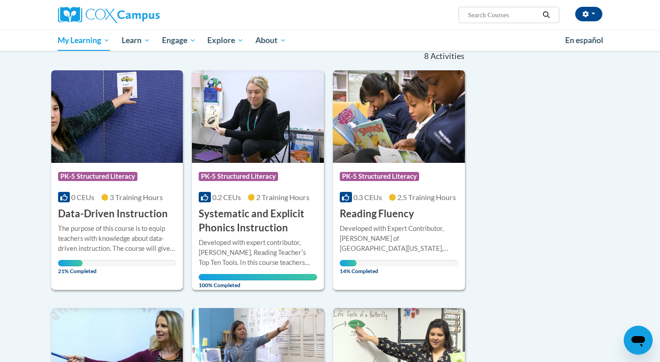
click at [144, 221] on h3 "Data-Driven Instruction" at bounding box center [113, 214] width 110 height 14
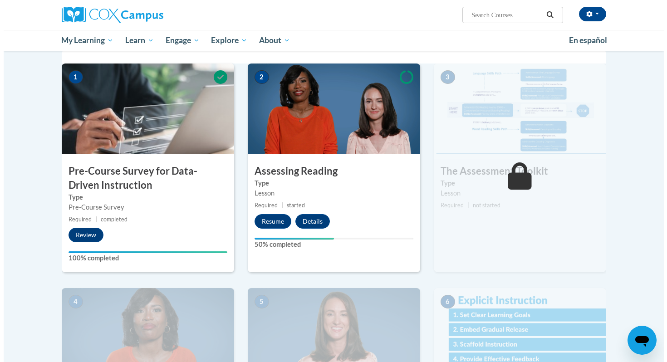
scroll to position [189, 0]
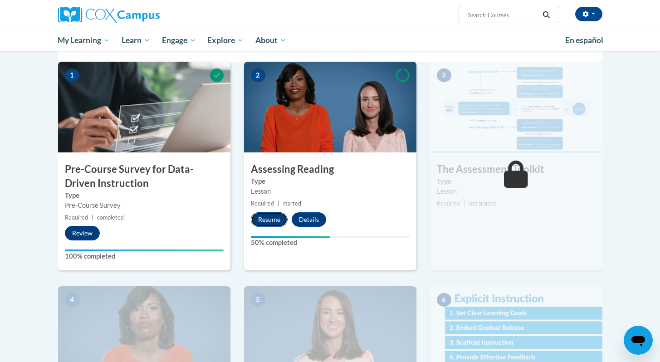
click at [265, 222] on button "Resume" at bounding box center [269, 219] width 37 height 15
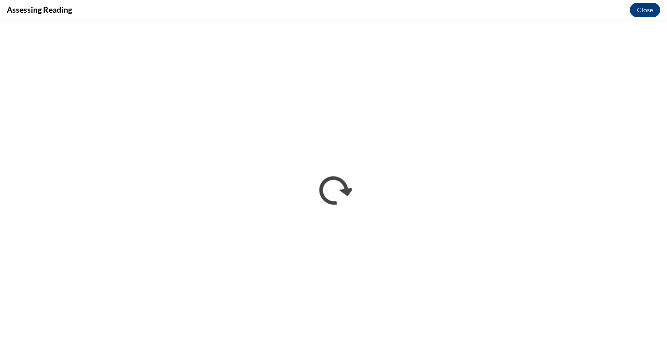
scroll to position [0, 0]
